Goal: Entertainment & Leisure: Consume media (video, audio)

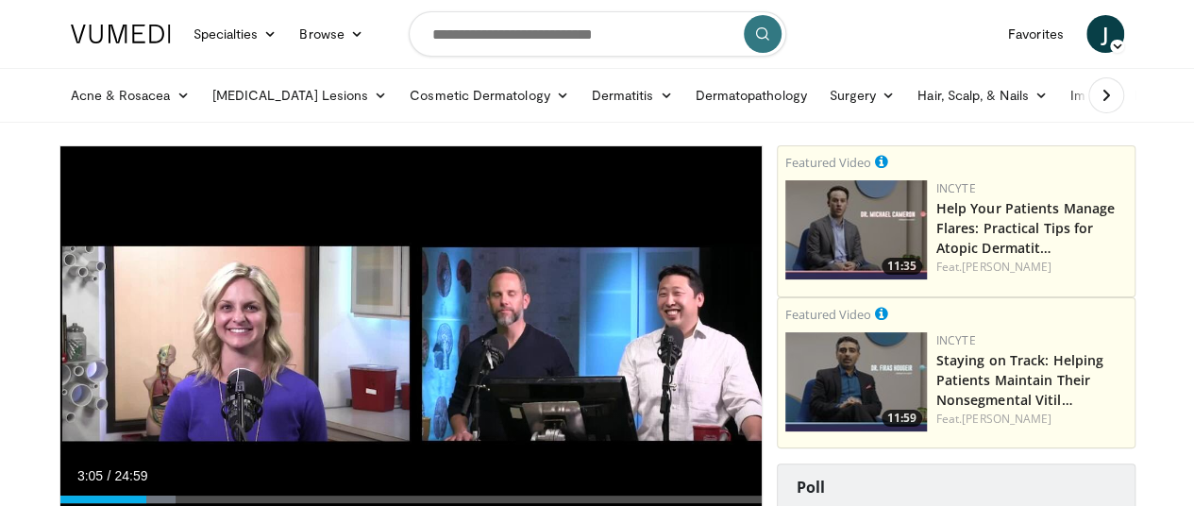
click at [906, 110] on li "Hair, Scalp, & Nails Alopecia [MEDICAL_DATA] Psoriatic [MEDICAL_DATA] [MEDICAL_…" at bounding box center [982, 95] width 152 height 38
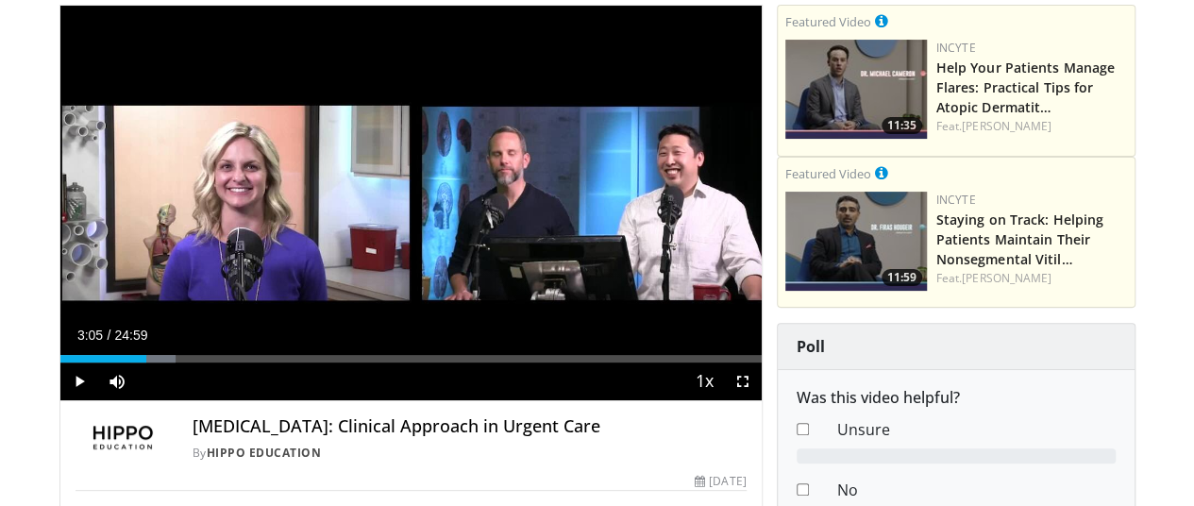
scroll to position [140, 0]
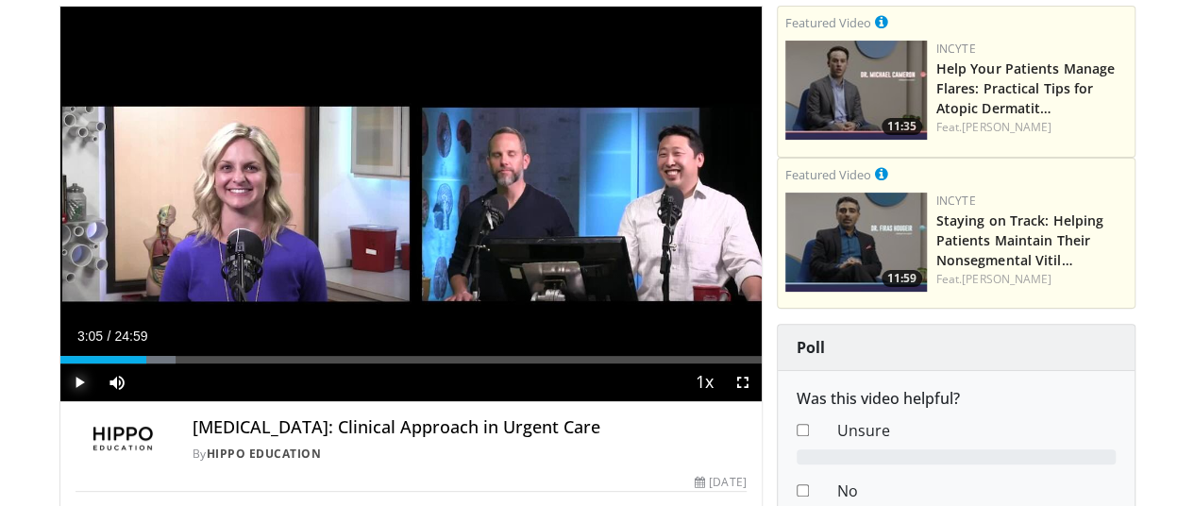
click at [60, 401] on span "Video Player" at bounding box center [79, 382] width 38 height 38
click at [60, 402] on video-js "**********" at bounding box center [410, 204] width 701 height 395
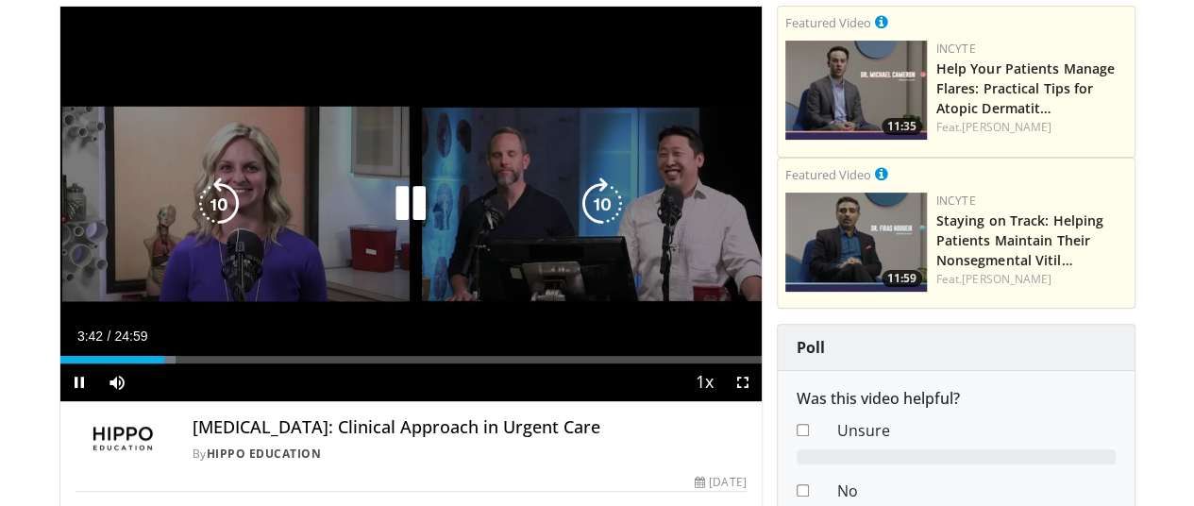
click at [384, 216] on icon "Video Player" at bounding box center [410, 203] width 53 height 53
click at [389, 227] on icon "Video Player" at bounding box center [410, 203] width 53 height 53
click at [400, 221] on icon "Video Player" at bounding box center [410, 203] width 53 height 53
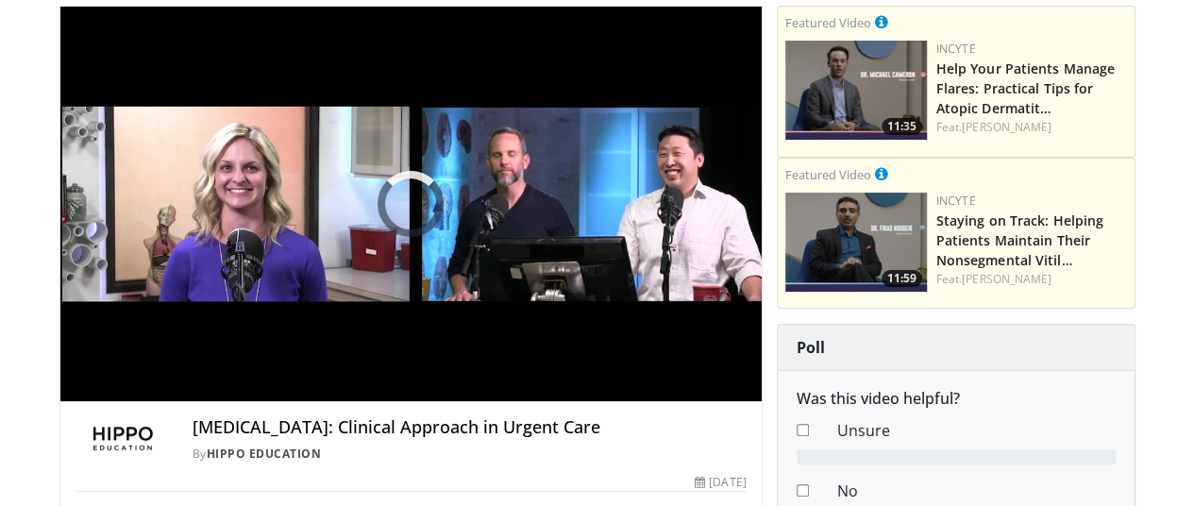
click at [400, 221] on div "10 seconds Tap to unmute" at bounding box center [410, 204] width 701 height 394
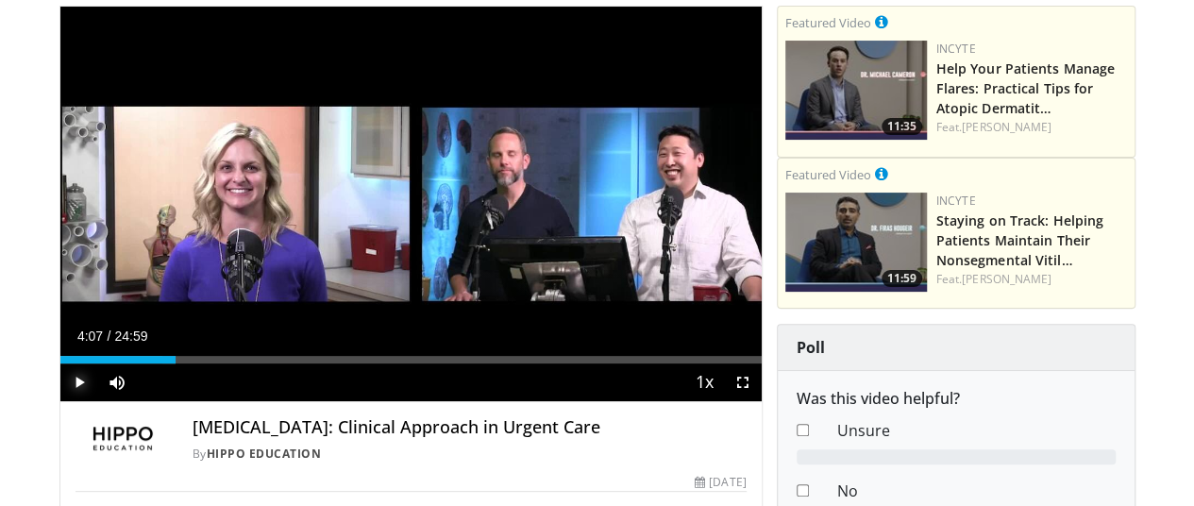
click at [60, 401] on span "Video Player" at bounding box center [79, 382] width 38 height 38
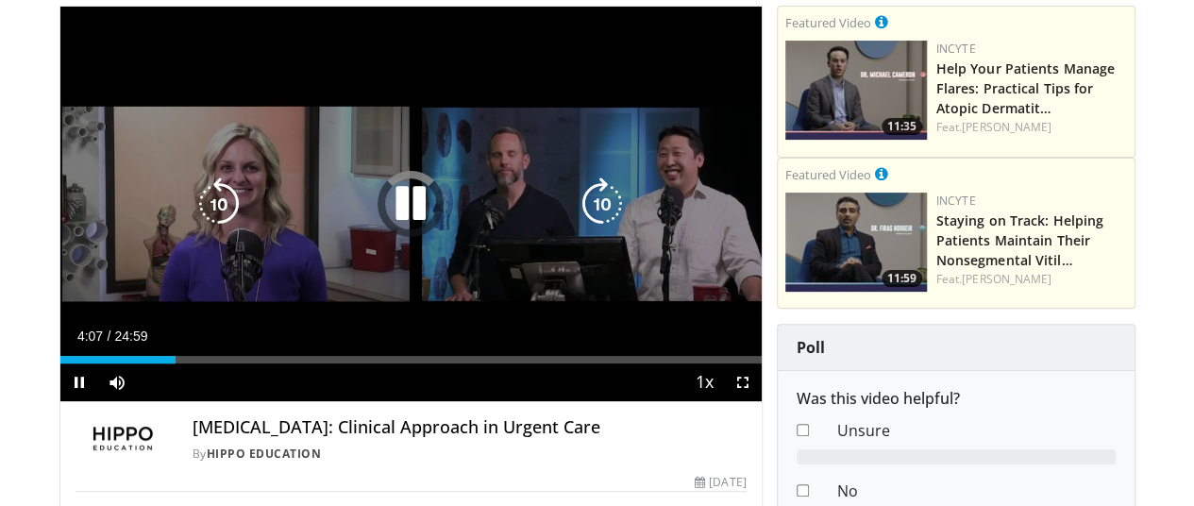
click at [397, 229] on icon "Video Player" at bounding box center [410, 203] width 53 height 53
click at [406, 222] on icon "Video Player" at bounding box center [410, 203] width 53 height 53
click at [192, 225] on icon "Video Player" at bounding box center [218, 203] width 53 height 53
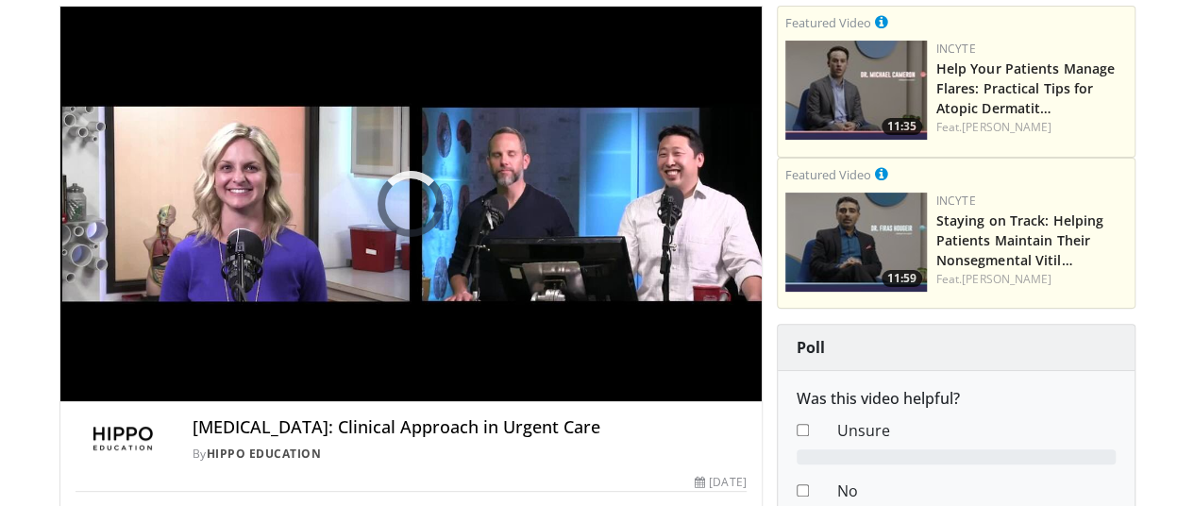
click at [761, 466] on div "[MEDICAL_DATA]: Clinical Approach in Urgent Care By Hippo Education By Hippo Ed…" at bounding box center [410, 434] width 701 height 64
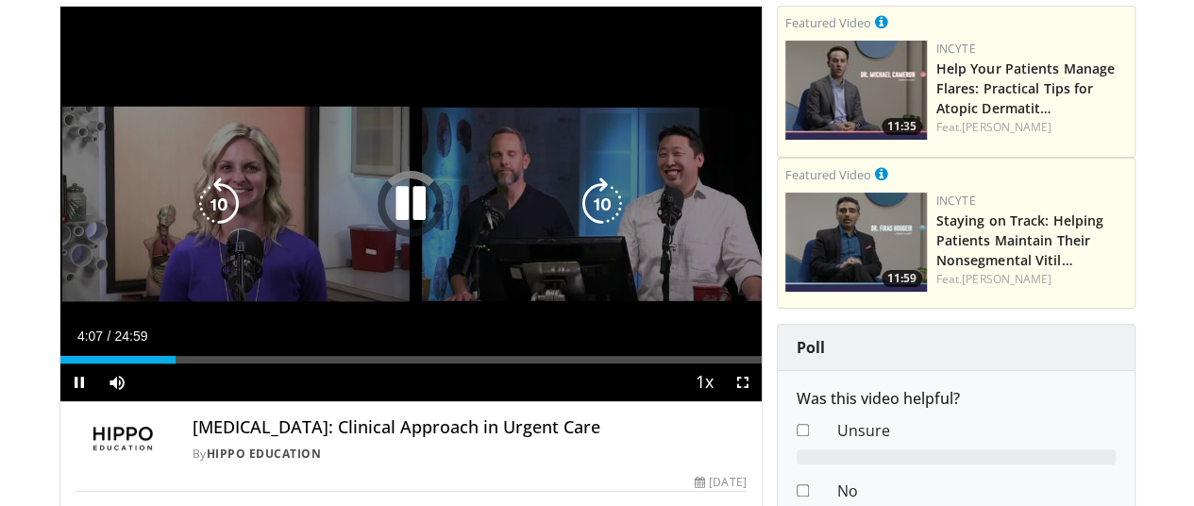
click at [192, 221] on icon "Video Player" at bounding box center [218, 203] width 53 height 53
click at [384, 230] on icon "Video Player" at bounding box center [410, 203] width 53 height 53
click at [384, 229] on icon "Video Player" at bounding box center [410, 203] width 53 height 53
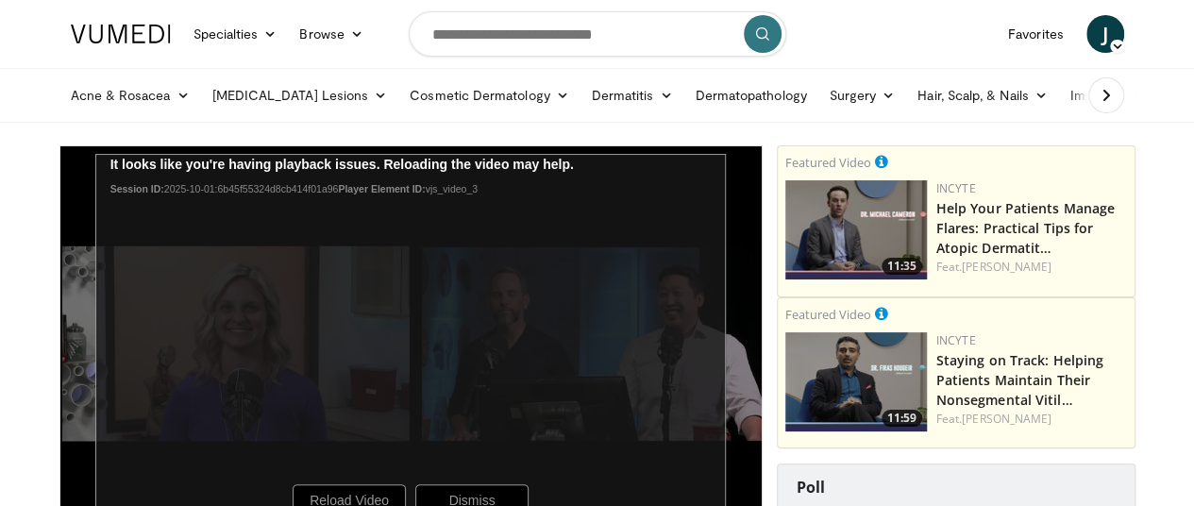
scroll to position [70, 0]
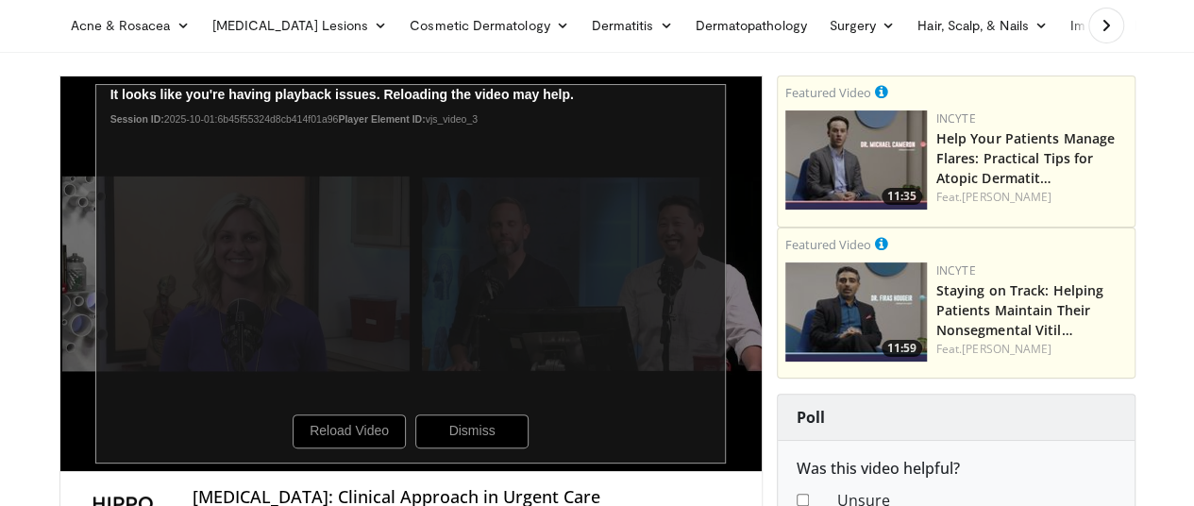
click at [446, 298] on div "20 seconds Tap to unmute" at bounding box center [410, 273] width 701 height 394
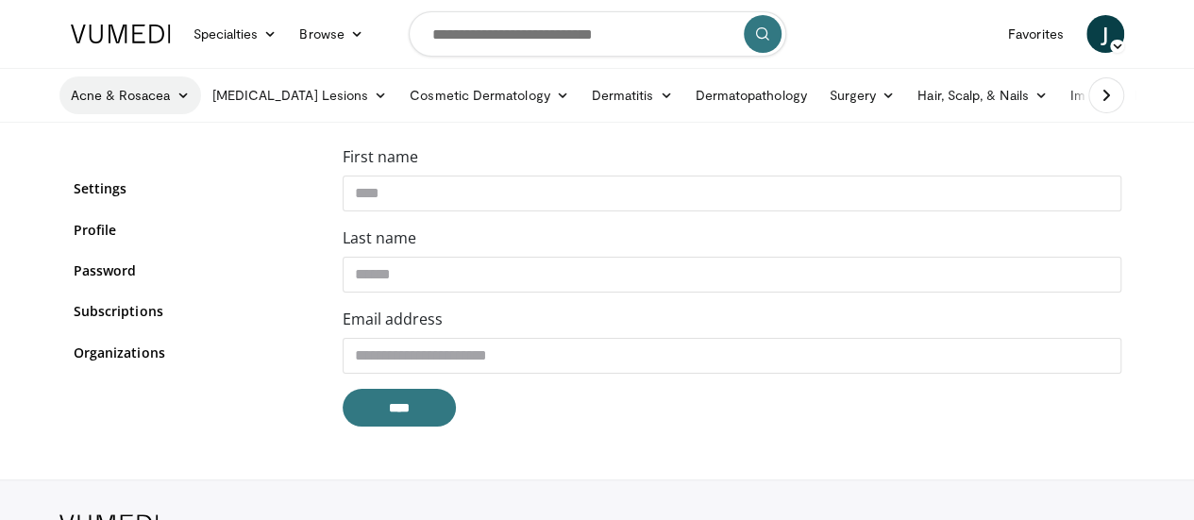
click at [175, 95] on icon at bounding box center [181, 95] width 13 height 13
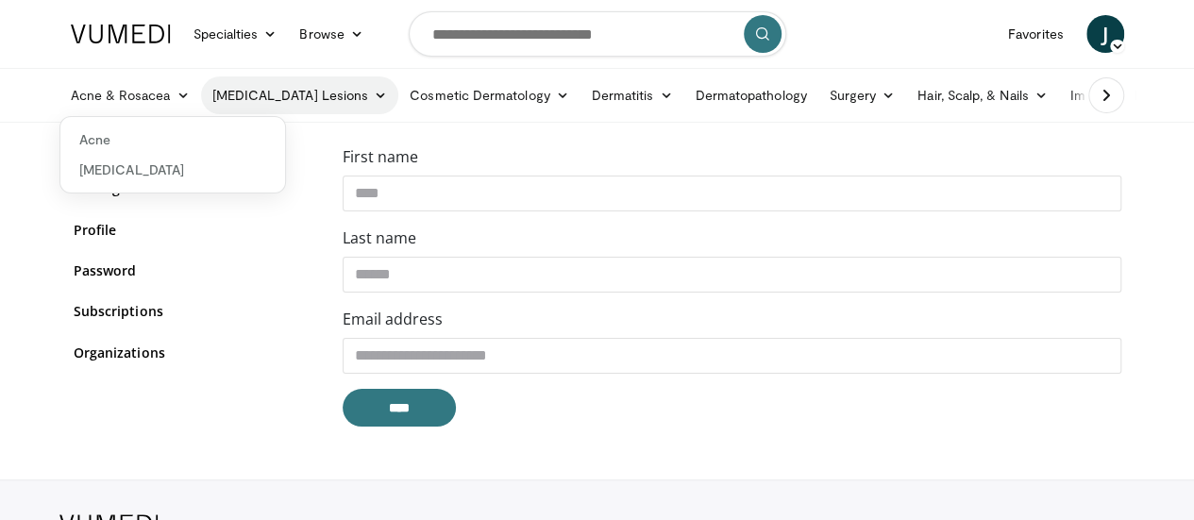
click at [251, 95] on link "[MEDICAL_DATA] Lesions" at bounding box center [300, 95] width 198 height 38
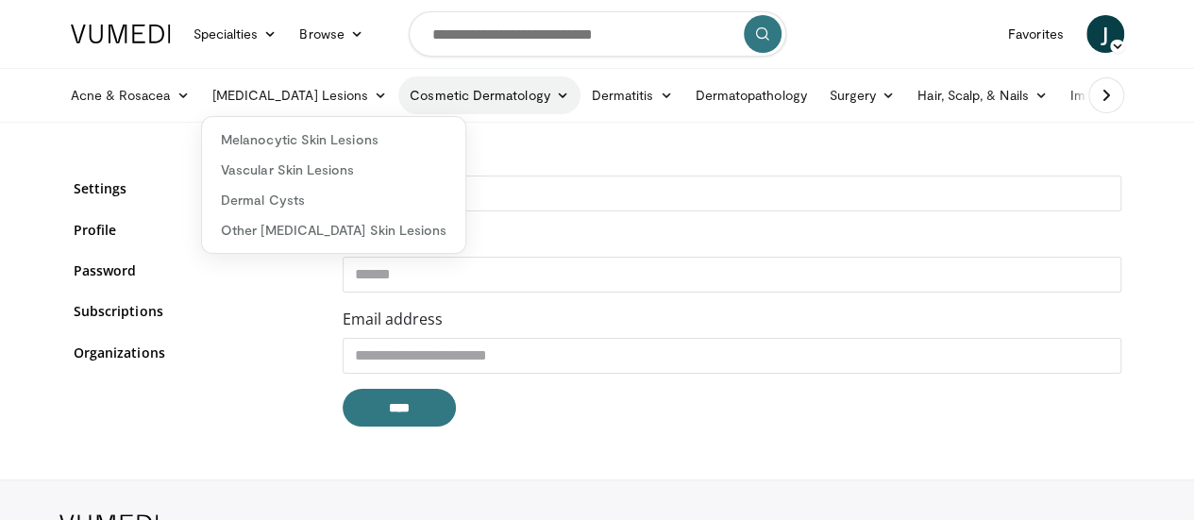
click at [556, 91] on icon at bounding box center [562, 95] width 13 height 13
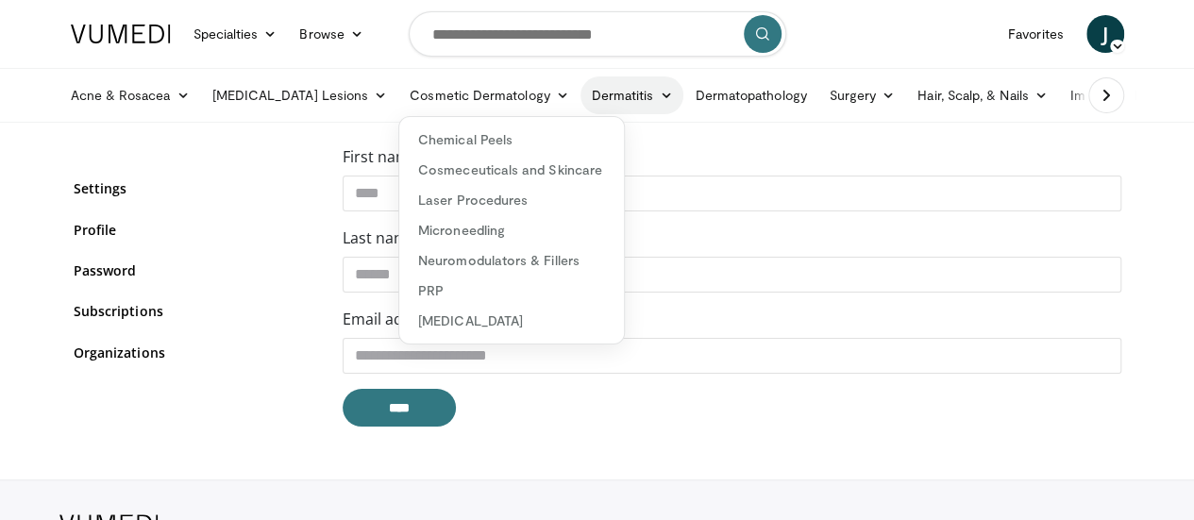
click at [659, 95] on icon at bounding box center [665, 95] width 13 height 13
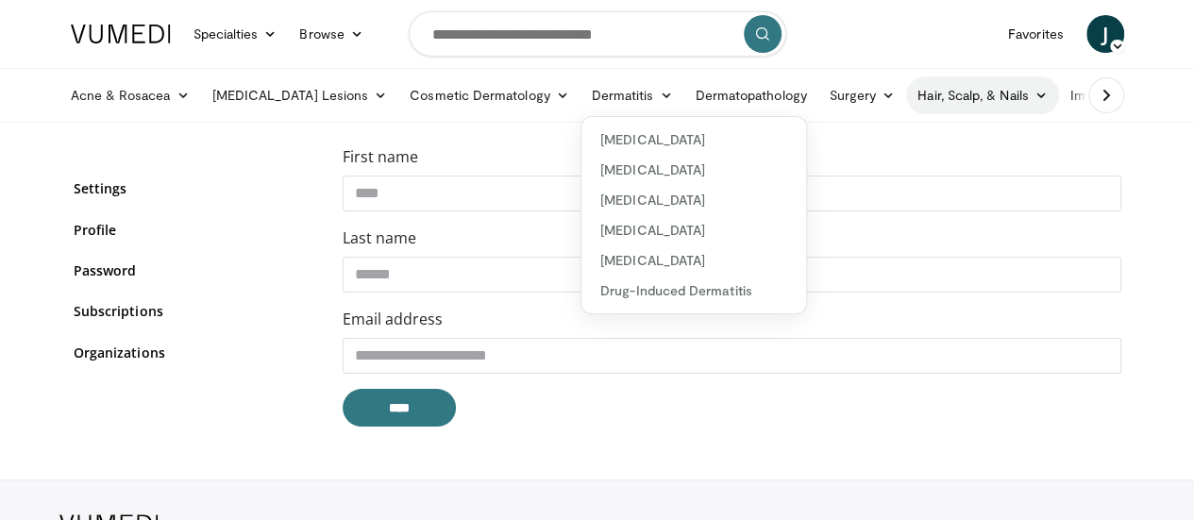
click at [1034, 92] on icon at bounding box center [1040, 95] width 13 height 13
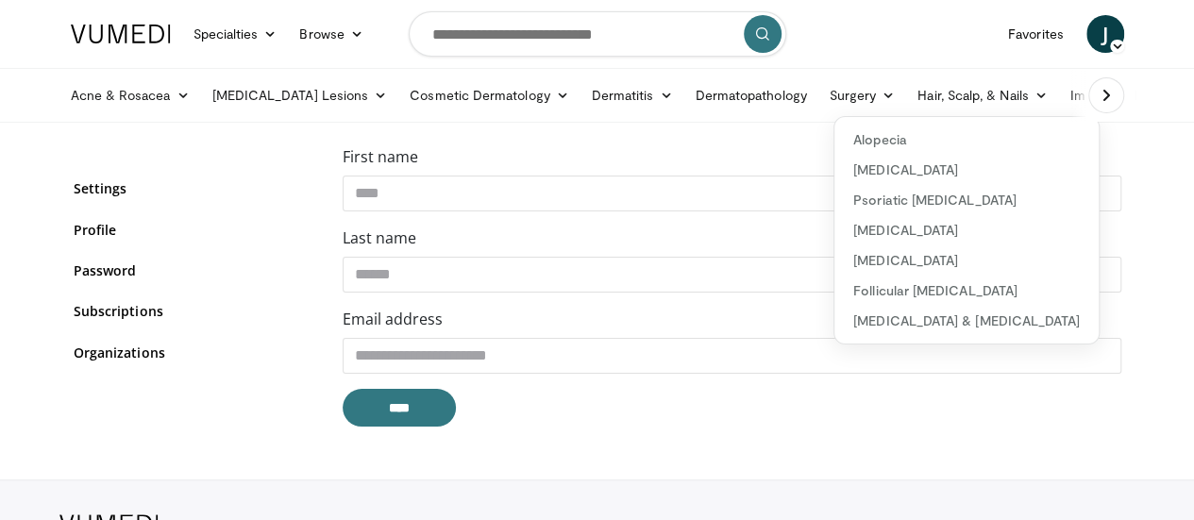
click at [1115, 92] on icon at bounding box center [1105, 95] width 19 height 19
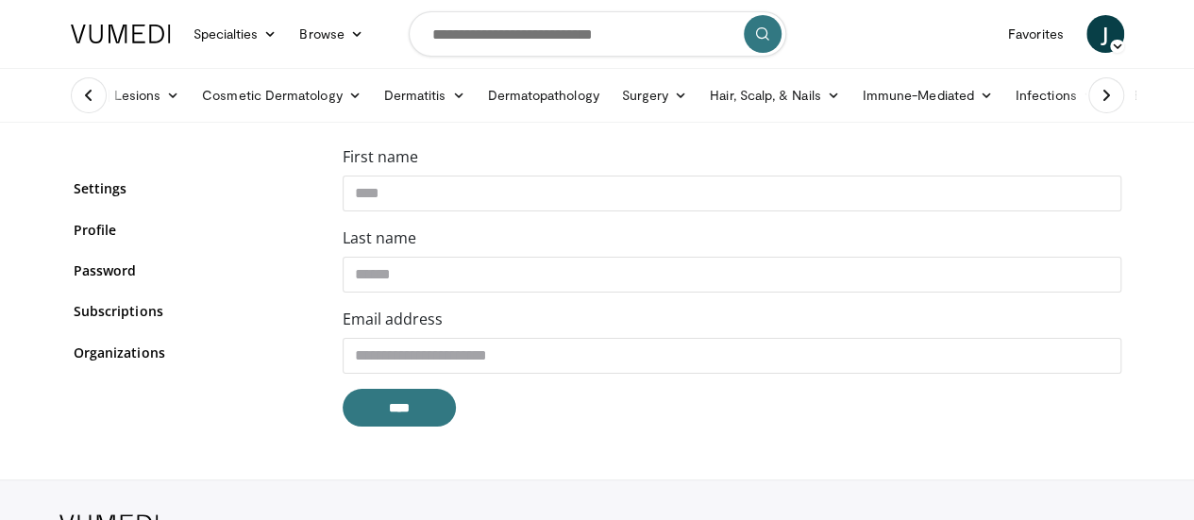
click at [1115, 92] on icon at bounding box center [1105, 95] width 19 height 19
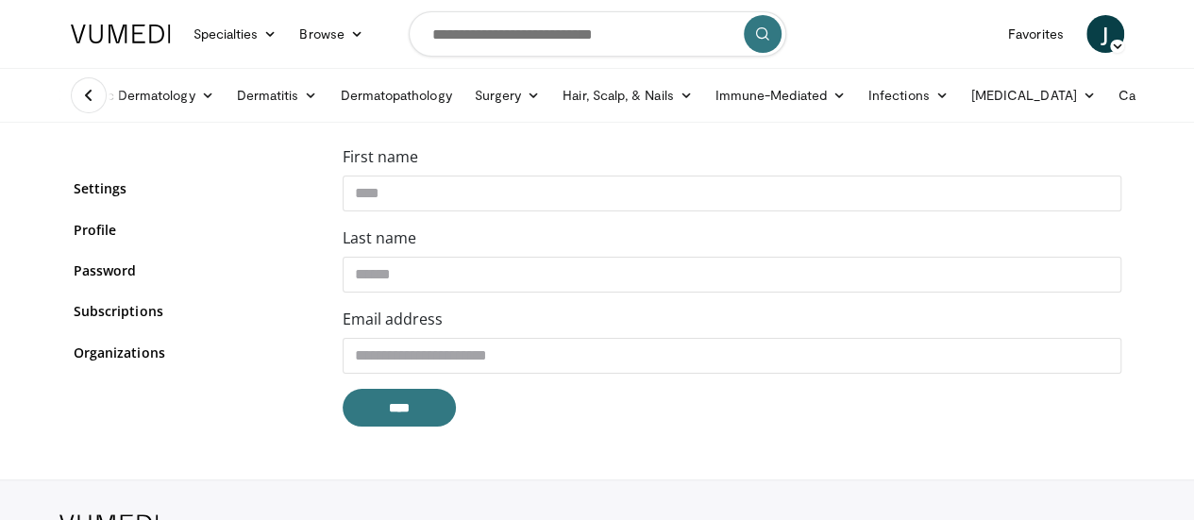
click at [1153, 92] on ul "Acne & Rosacea Acne Rosacea Benign Lesions Melanocytic Skin Lesions Vascular Sk…" at bounding box center [531, 95] width 1653 height 53
click at [1082, 93] on icon at bounding box center [1088, 95] width 13 height 13
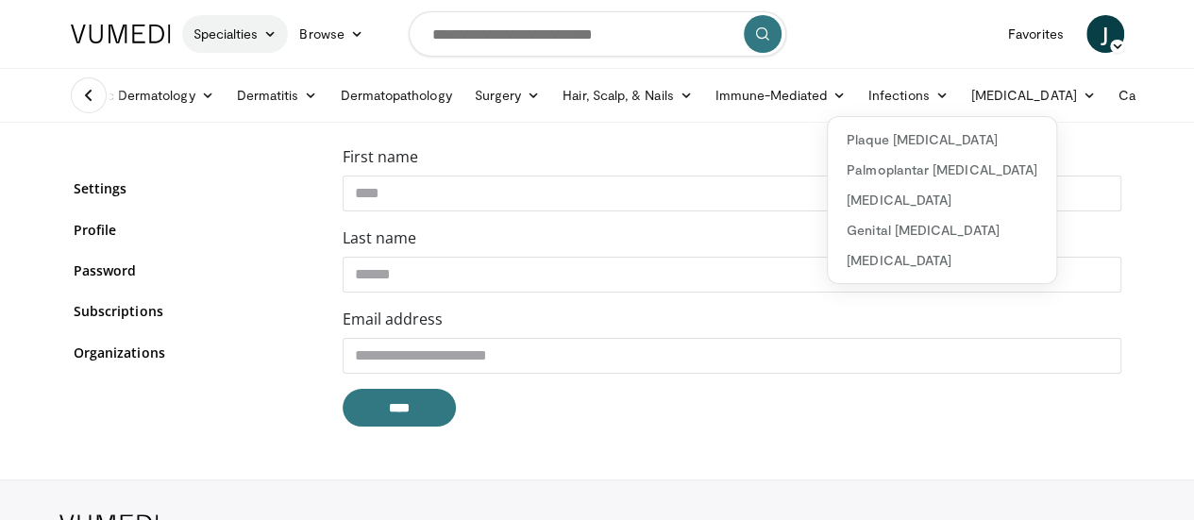
click at [215, 29] on link "Specialties" at bounding box center [235, 34] width 107 height 38
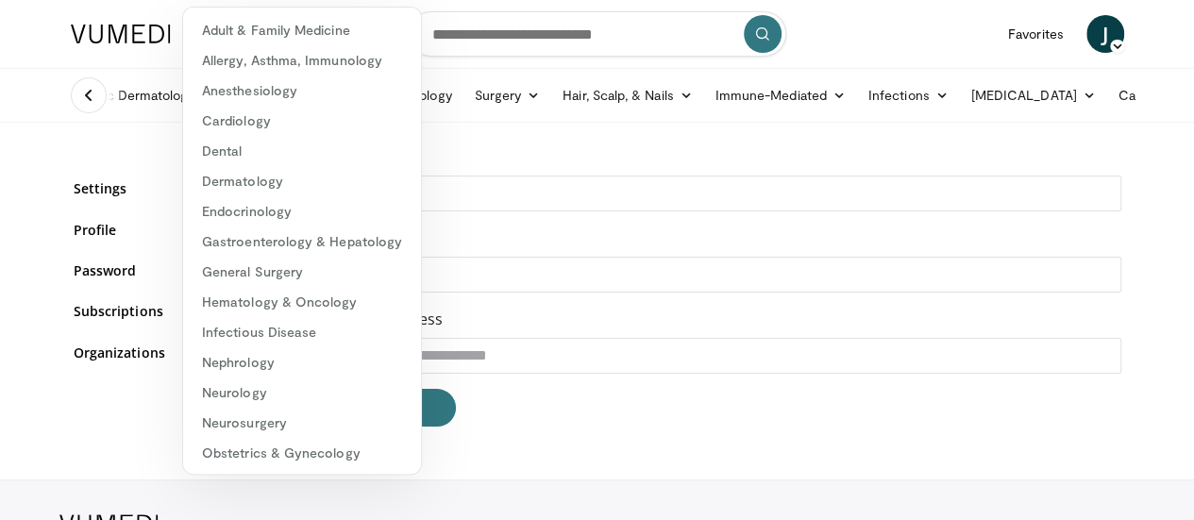
click at [443, 145] on div "First name ****" at bounding box center [731, 178] width 778 height 66
